Goal: Task Accomplishment & Management: Complete application form

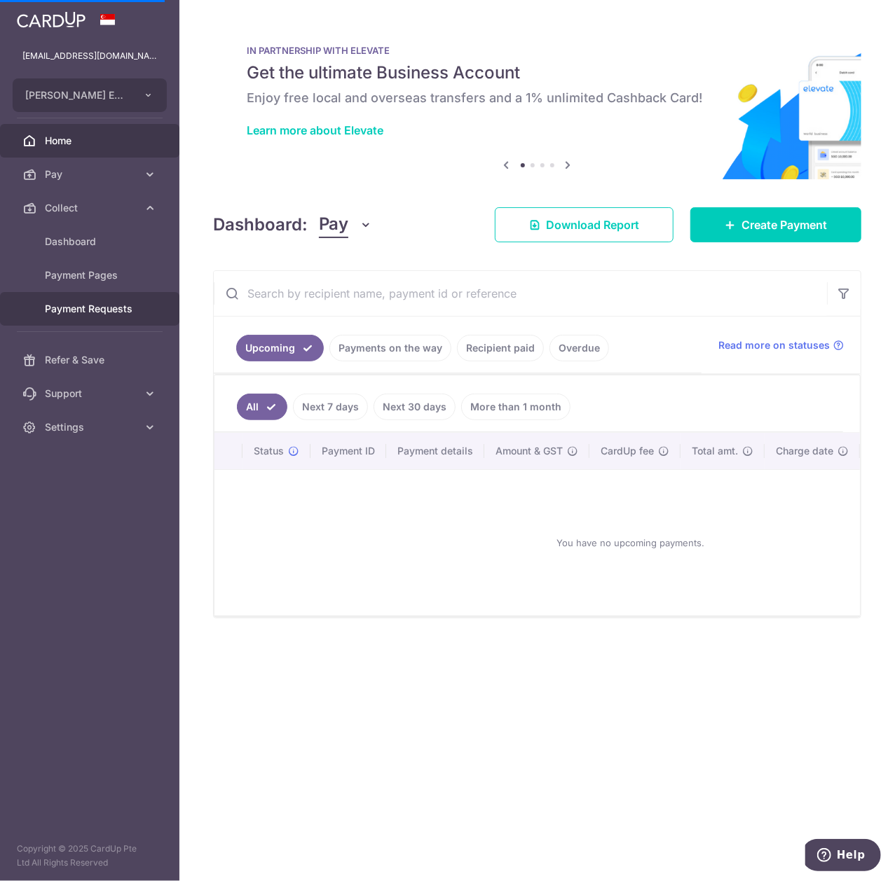
click at [122, 309] on span "Payment Requests" at bounding box center [91, 309] width 92 height 14
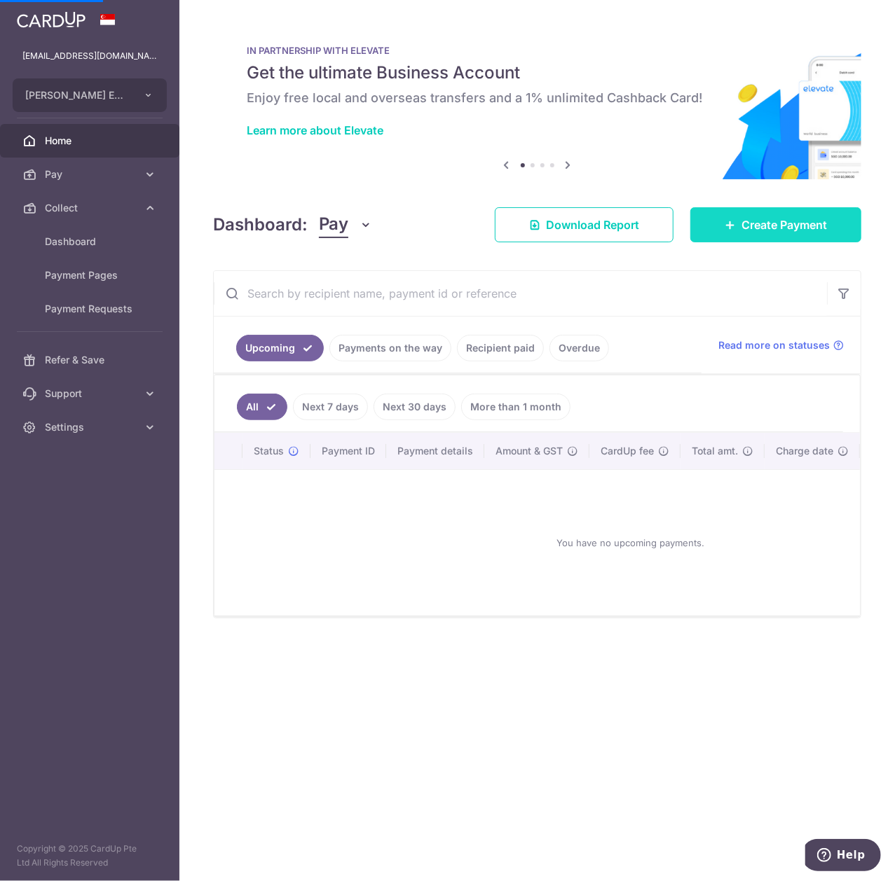
click at [793, 211] on link "Create Payment" at bounding box center [775, 224] width 171 height 35
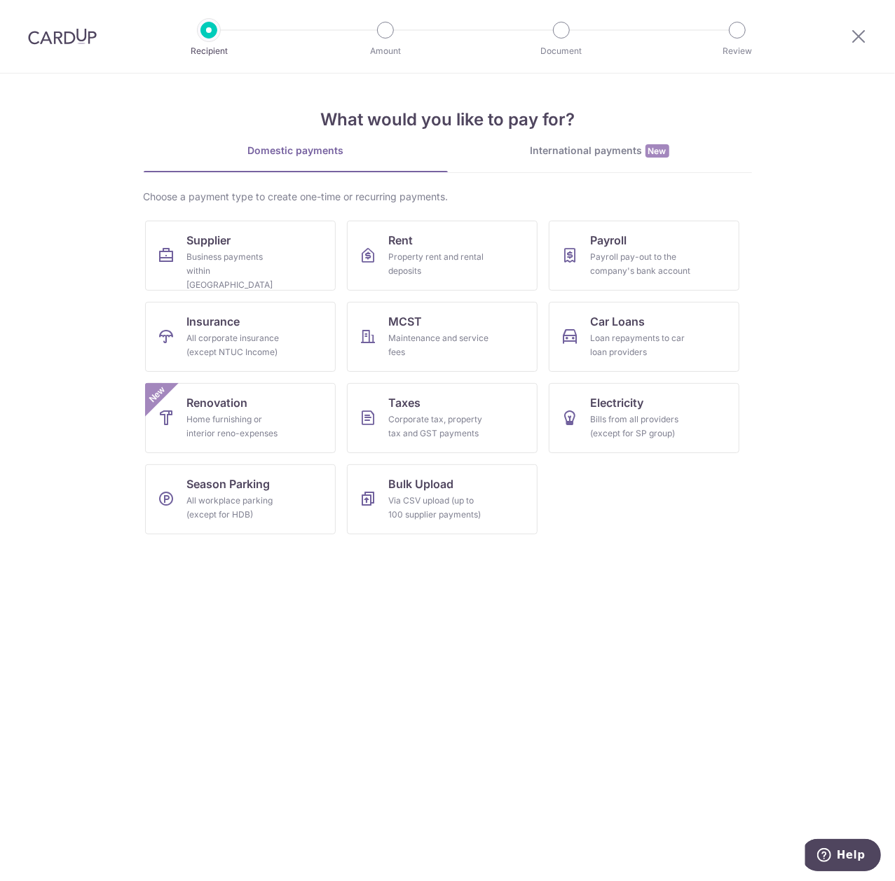
click at [852, 46] on div at bounding box center [858, 36] width 73 height 73
click at [862, 40] on icon at bounding box center [858, 36] width 17 height 18
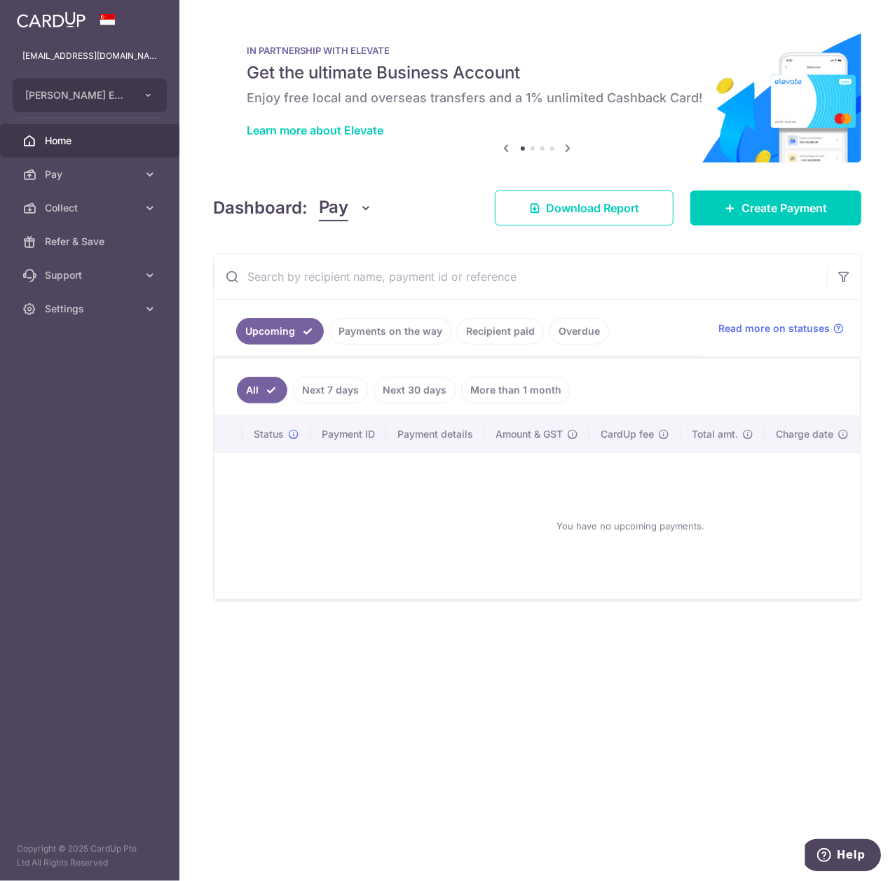
drag, startPoint x: 99, startPoint y: 220, endPoint x: 122, endPoint y: 233, distance: 25.7
click at [99, 220] on link "Collect" at bounding box center [89, 208] width 179 height 34
click at [130, 318] on link "Payment Requests" at bounding box center [89, 309] width 179 height 34
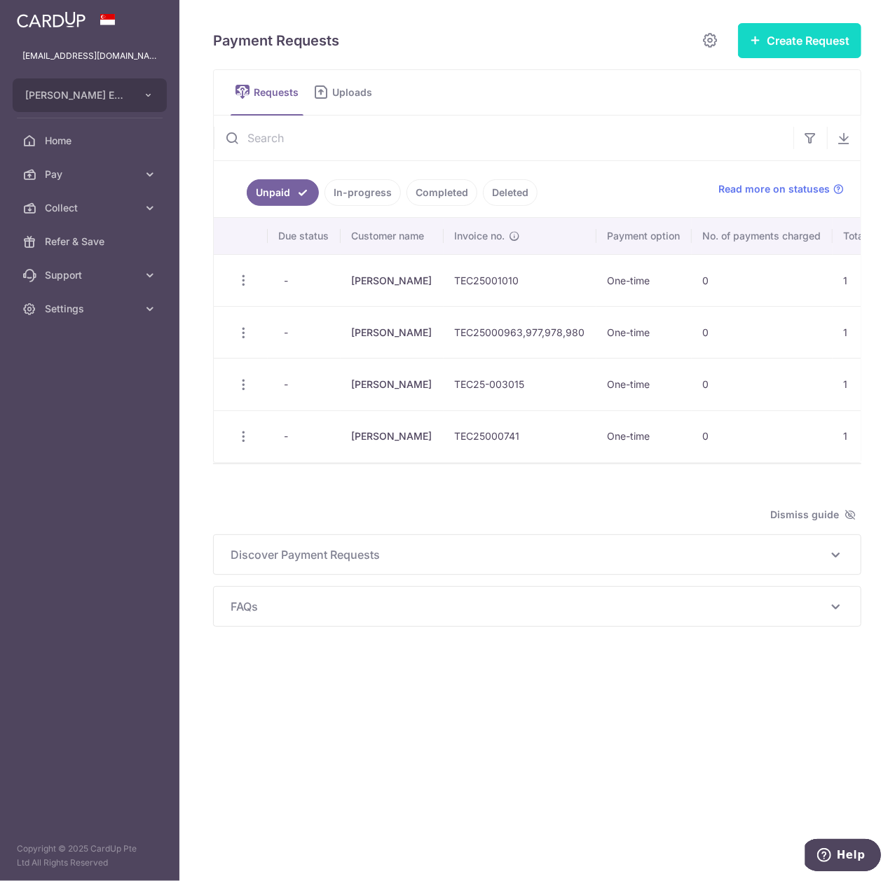
click at [782, 50] on button "Create Request" at bounding box center [799, 40] width 123 height 35
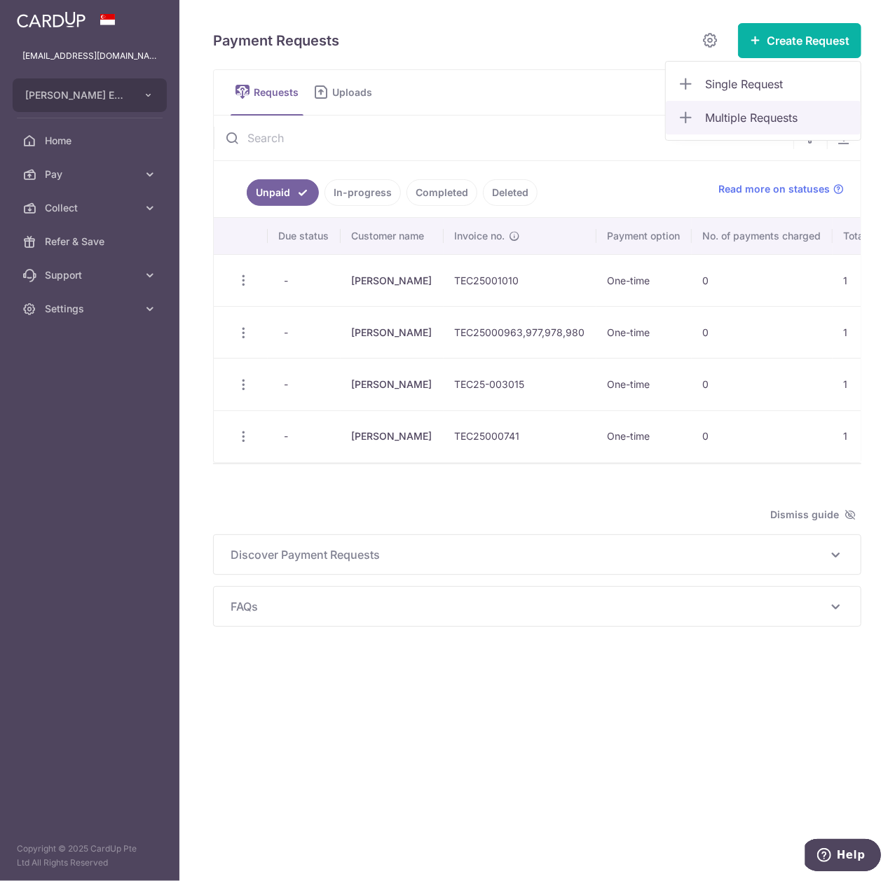
click at [755, 121] on span "Multiple Requests" at bounding box center [777, 117] width 144 height 17
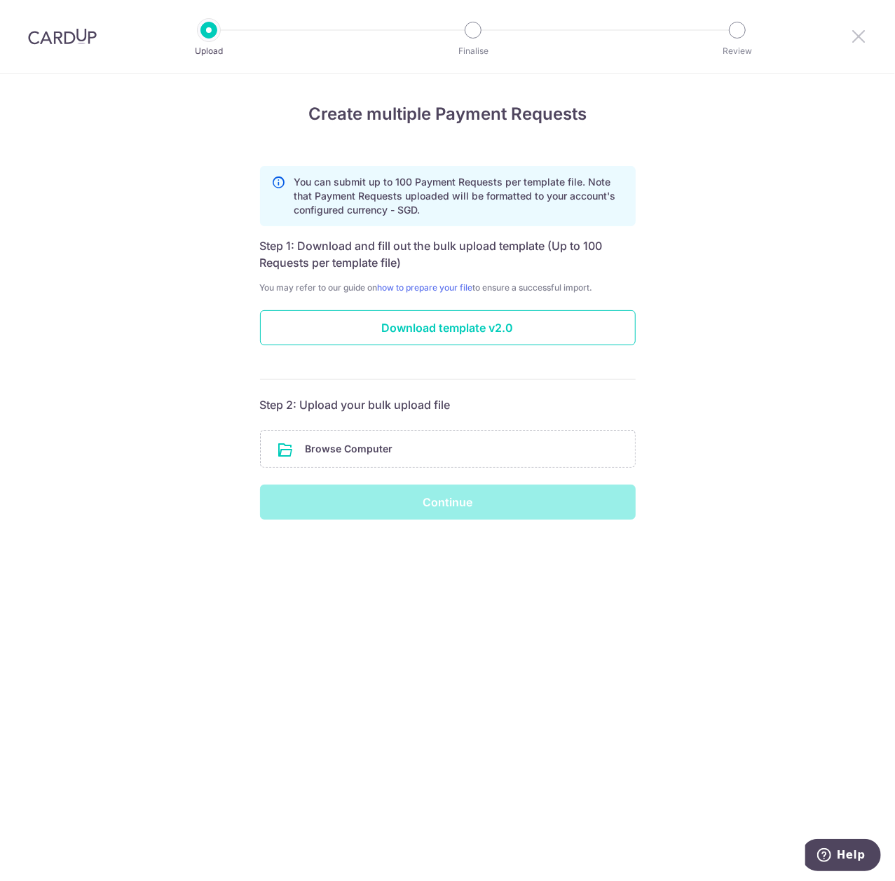
click at [863, 34] on icon at bounding box center [858, 36] width 17 height 18
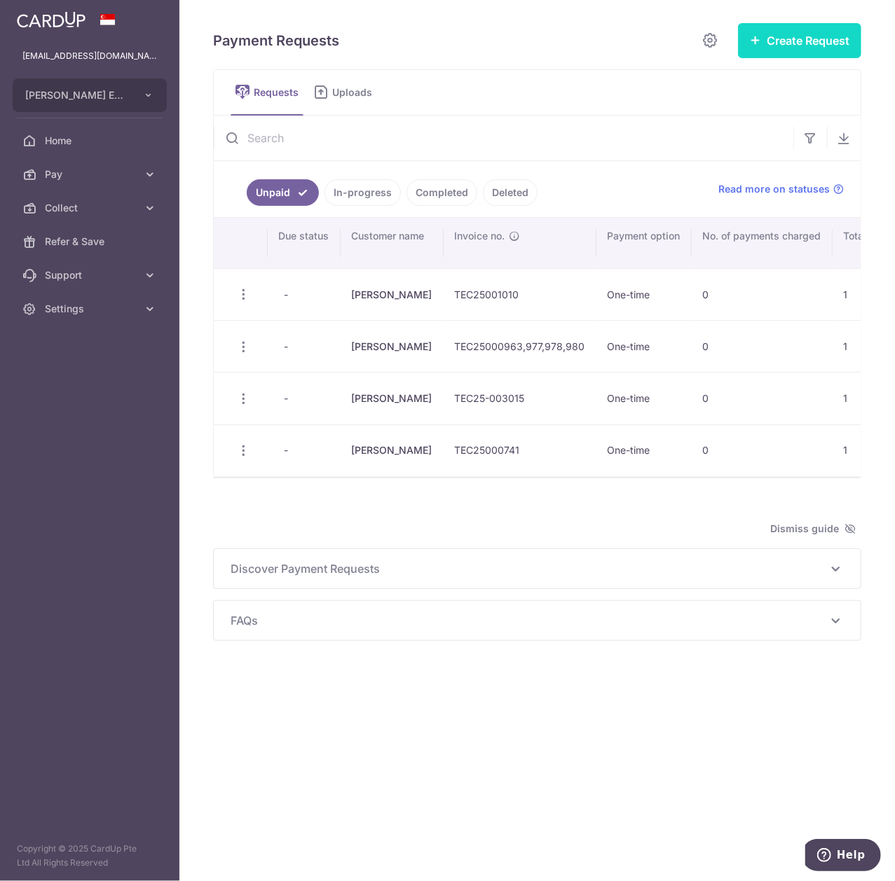
click at [819, 48] on button "Create Request" at bounding box center [799, 40] width 123 height 35
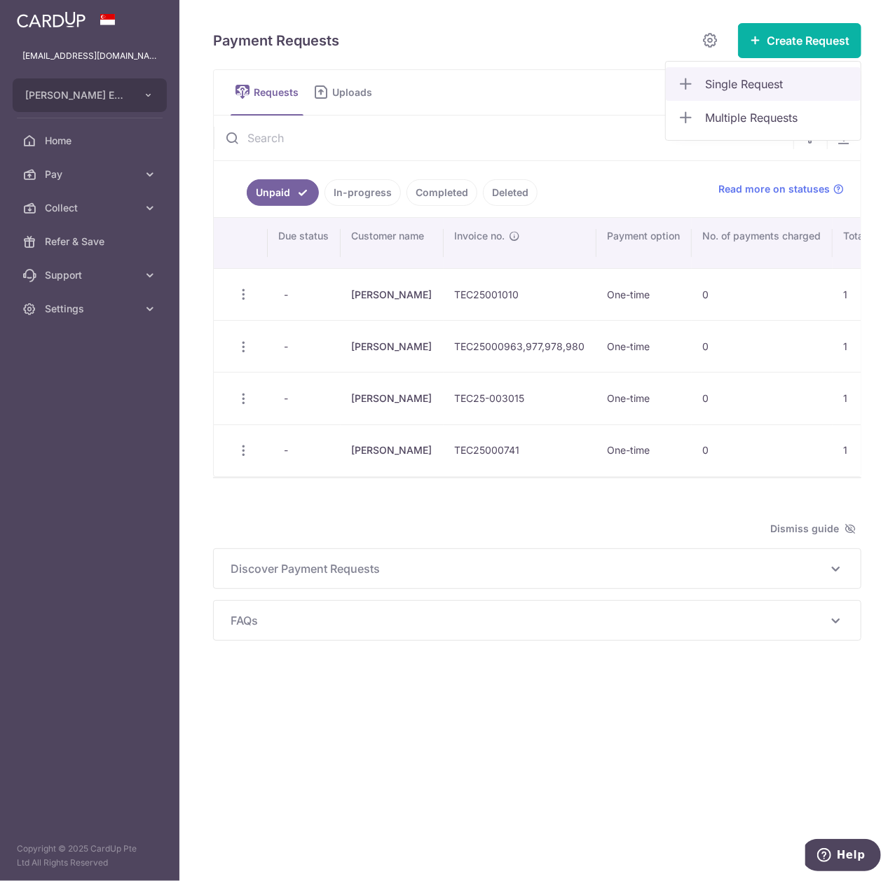
click at [769, 74] on link "Single Request" at bounding box center [763, 84] width 195 height 34
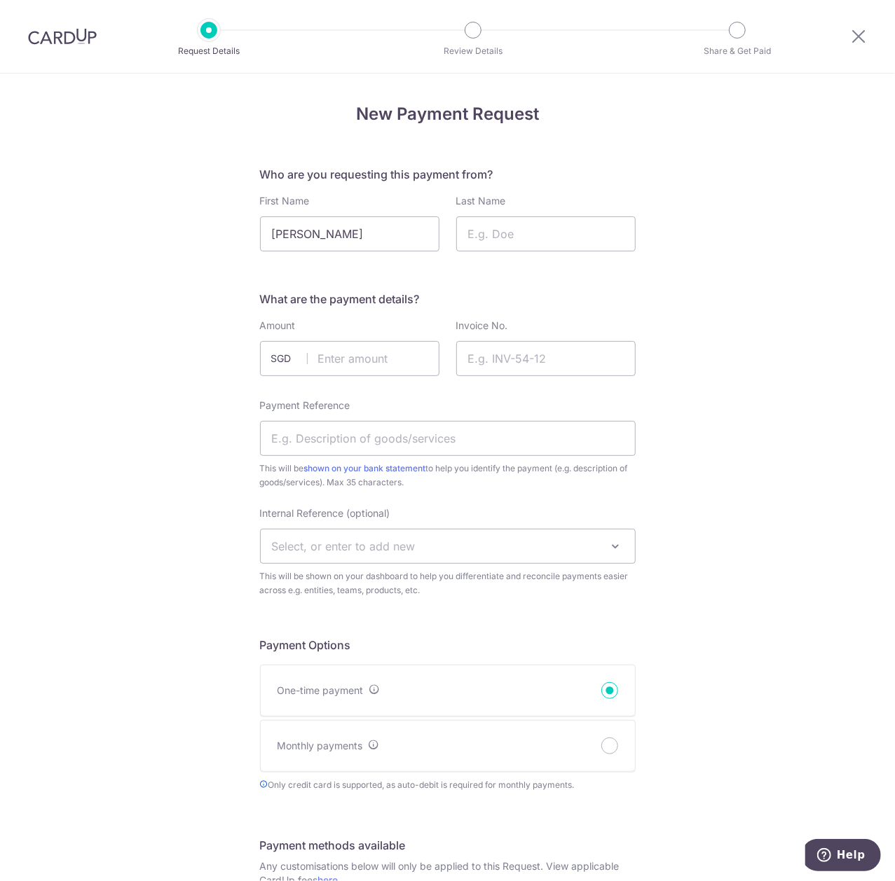
drag, startPoint x: 334, startPoint y: 233, endPoint x: 77, endPoint y: 231, distance: 257.2
click at [77, 231] on div "New Payment Request Who are you requesting this payment from? First Name [PERSO…" at bounding box center [447, 828] width 895 height 1509
type input "[PERSON_NAME]"
click at [502, 227] on input "Last Name" at bounding box center [545, 234] width 179 height 35
type input "Ng"
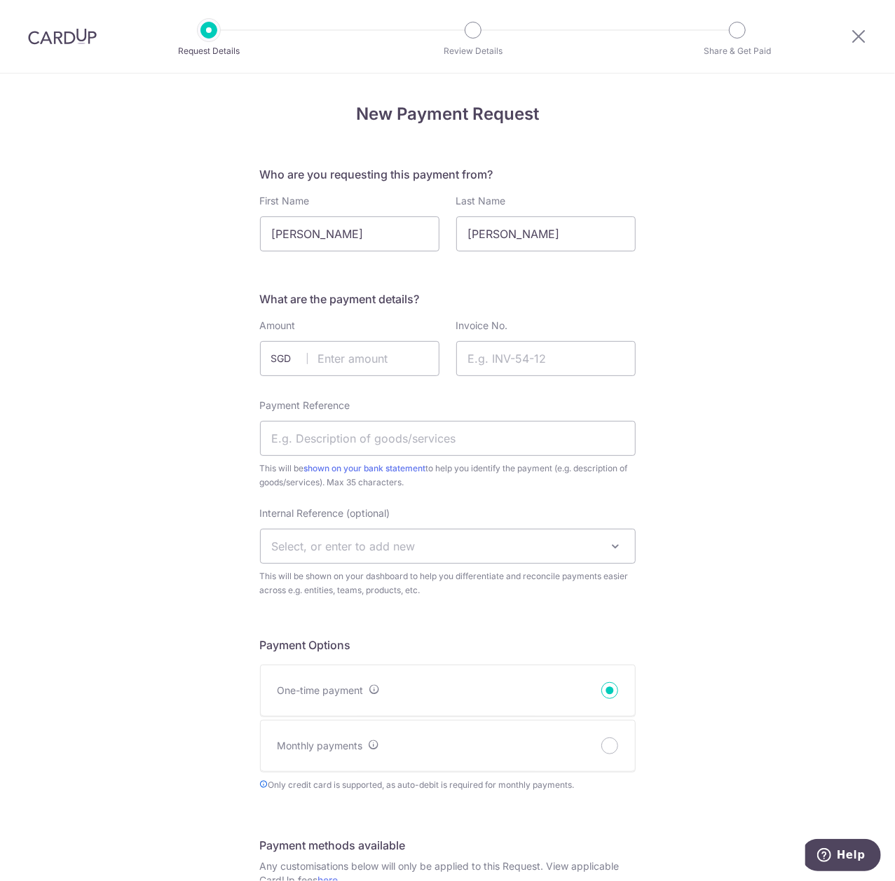
click at [638, 177] on div "New Payment Request Who are you requesting this payment from? First Name Yi She…" at bounding box center [447, 828] width 895 height 1509
click at [404, 348] on input "text" at bounding box center [349, 358] width 179 height 35
type input "545.00"
click at [489, 359] on input "Invoice No." at bounding box center [545, 358] width 179 height 35
drag, startPoint x: 516, startPoint y: 362, endPoint x: 558, endPoint y: 359, distance: 42.8
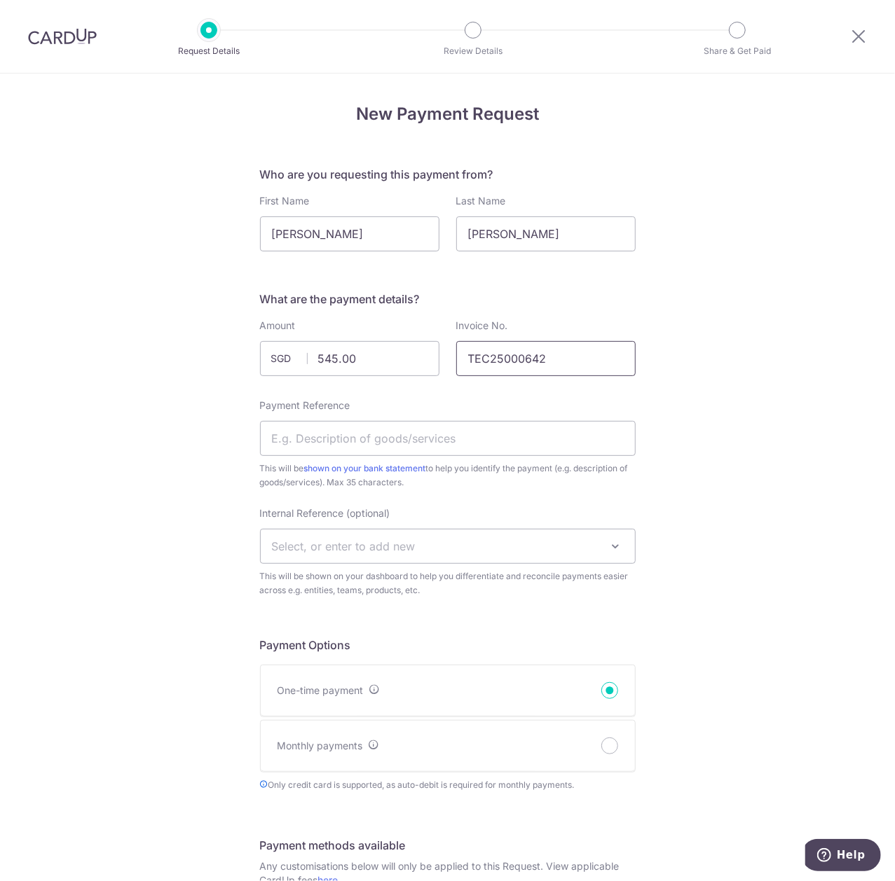
click at [558, 359] on input "TEC25000642" at bounding box center [545, 358] width 179 height 35
type input "TEC25001013"
click at [589, 432] on input "Payment Reference" at bounding box center [448, 438] width 376 height 35
type input "Right lens replacement"
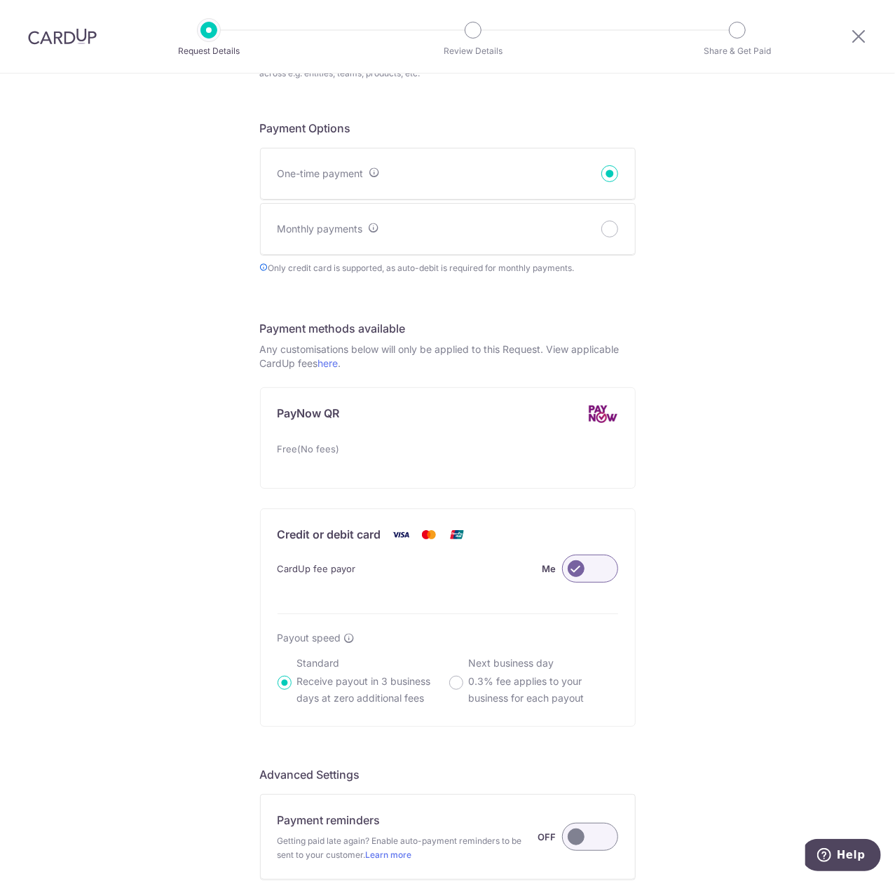
scroll to position [704, 0]
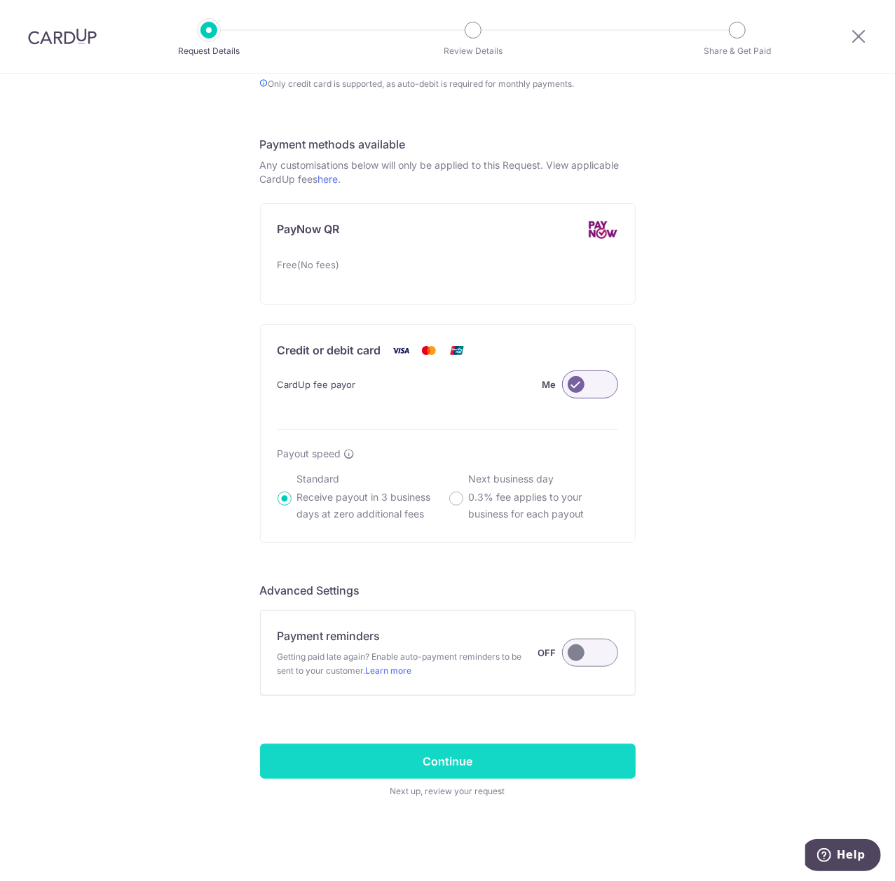
click at [516, 755] on input "Continue" at bounding box center [448, 761] width 376 height 35
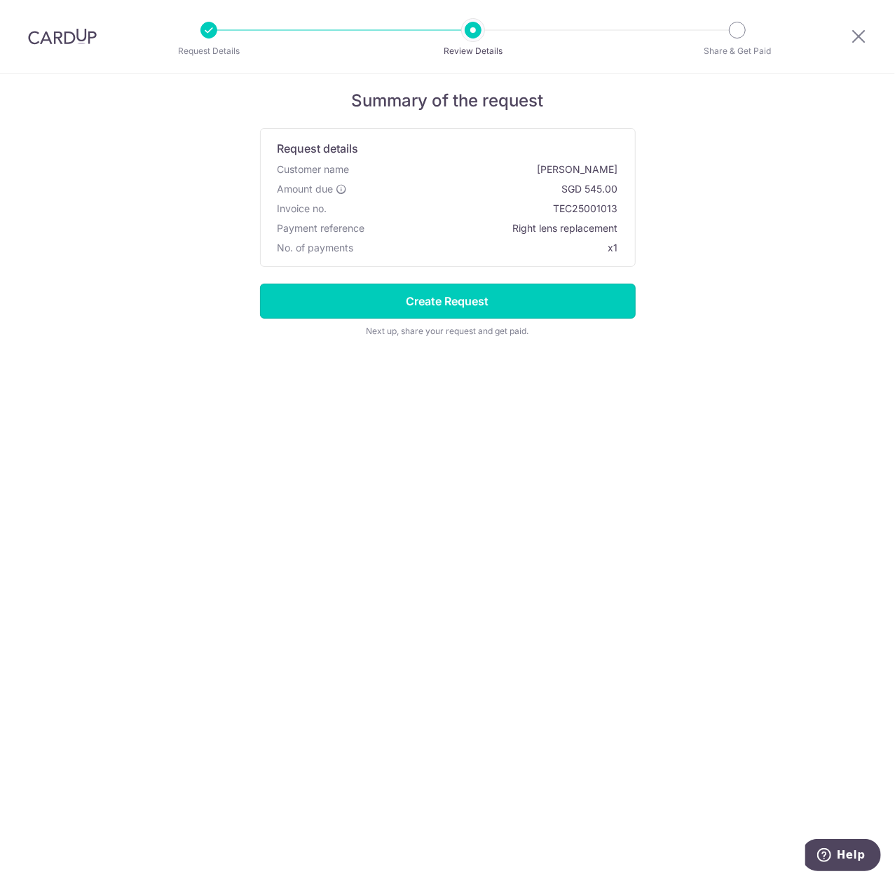
click at [525, 304] on input "Create Request" at bounding box center [448, 301] width 376 height 35
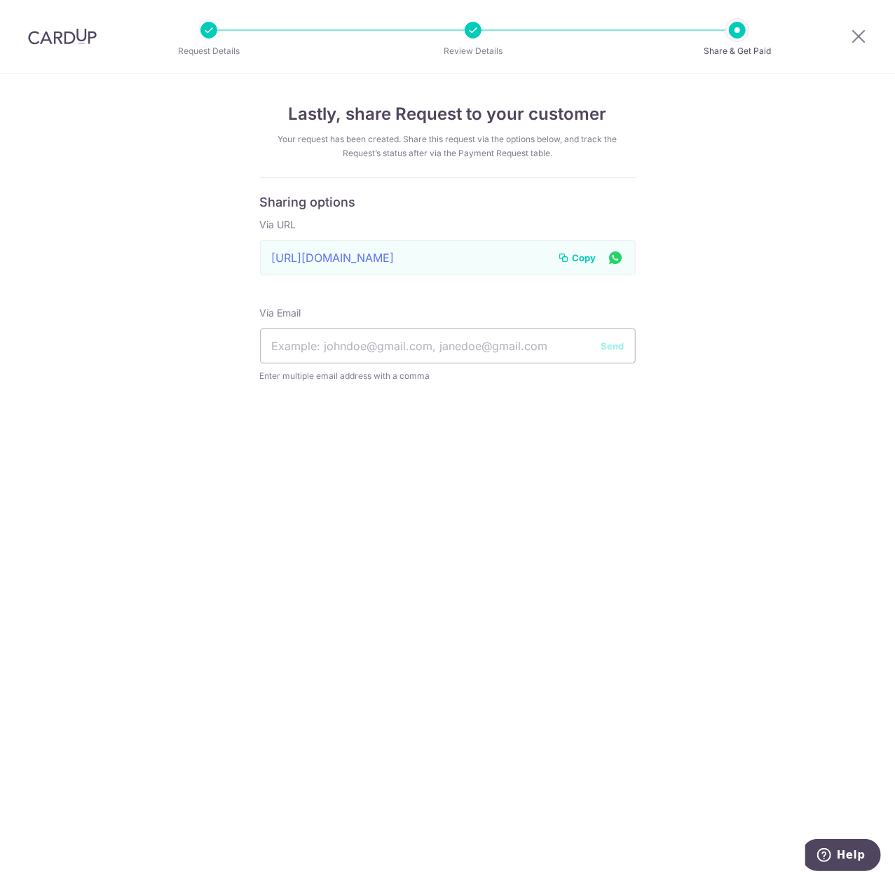
drag, startPoint x: 568, startPoint y: 259, endPoint x: 561, endPoint y: 268, distance: 10.9
click at [568, 259] on icon at bounding box center [563, 257] width 11 height 11
click at [858, 40] on icon at bounding box center [858, 36] width 17 height 18
